Goal: Task Accomplishment & Management: Use online tool/utility

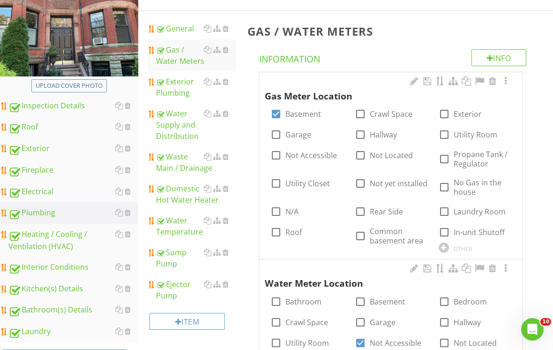
scroll to position [175, 0]
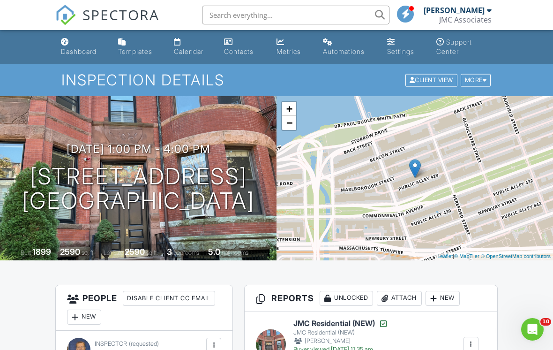
click at [264, 17] on input "text" at bounding box center [295, 15] width 187 height 19
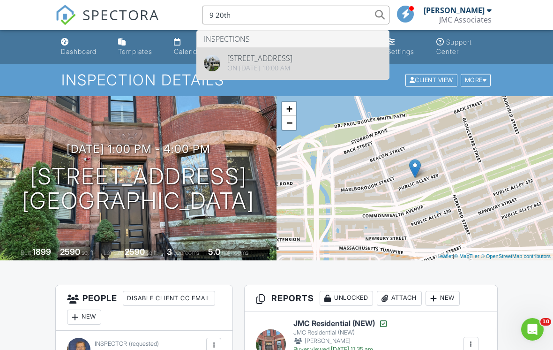
type input "9 20th"
